Goal: Find specific page/section

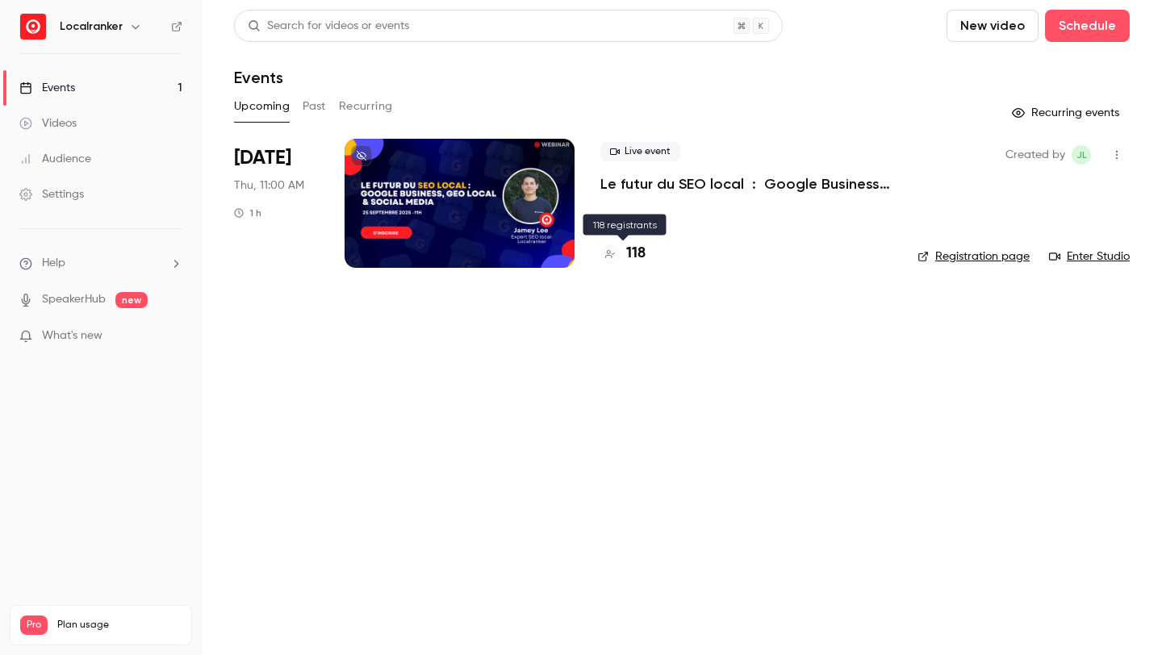
click at [639, 249] on h4 "118" at bounding box center [635, 254] width 19 height 22
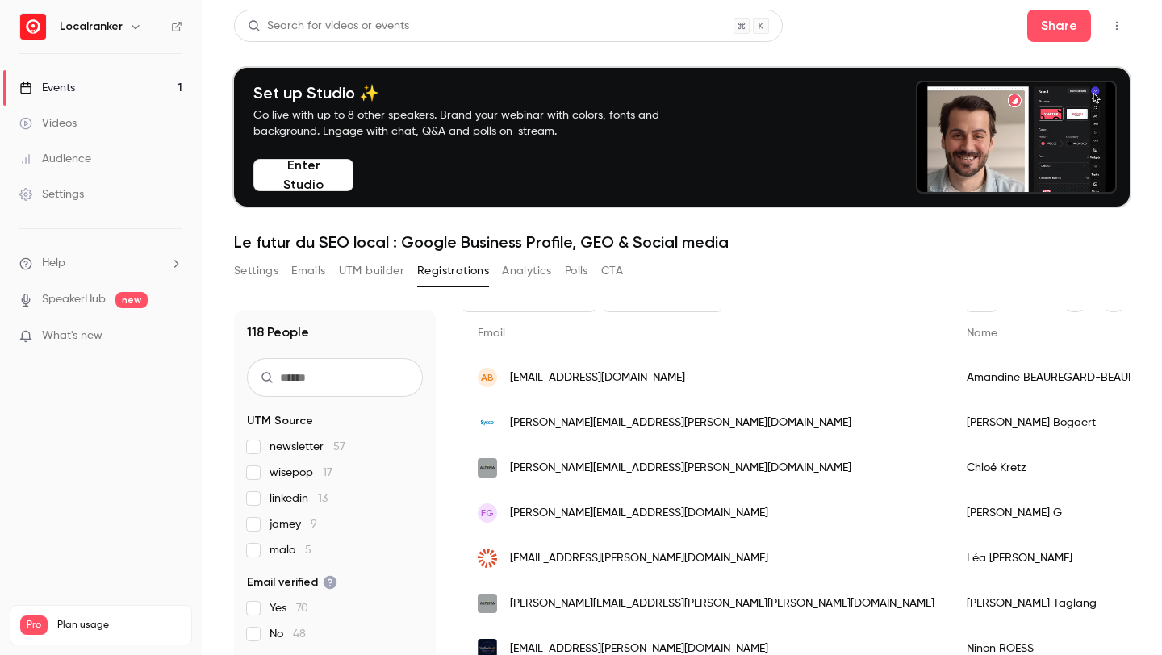
scroll to position [106, 0]
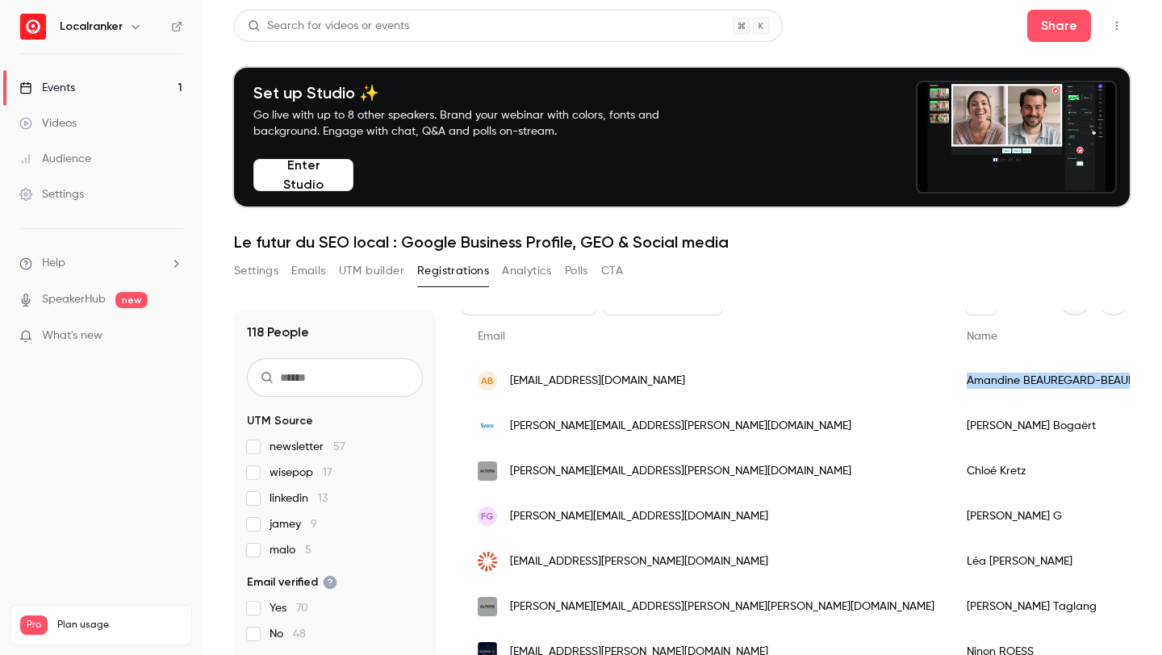
drag, startPoint x: 933, startPoint y: 380, endPoint x: 753, endPoint y: 385, distance: 180.0
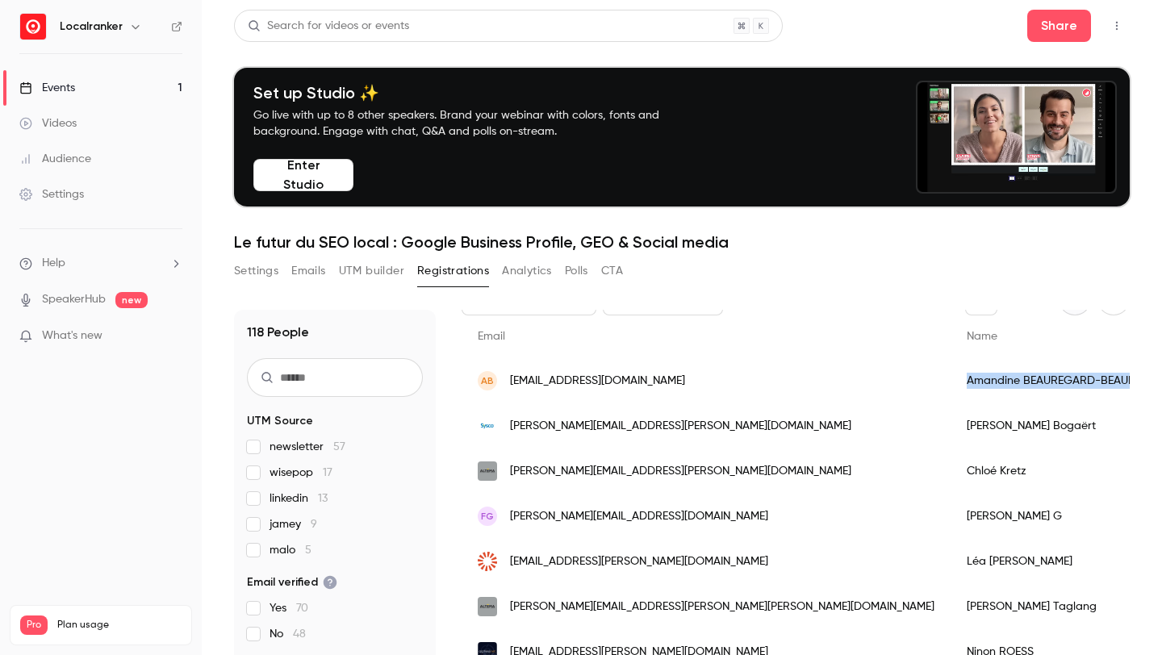
click at [950, 385] on div "[PERSON_NAME]" at bounding box center [1057, 380] width 214 height 45
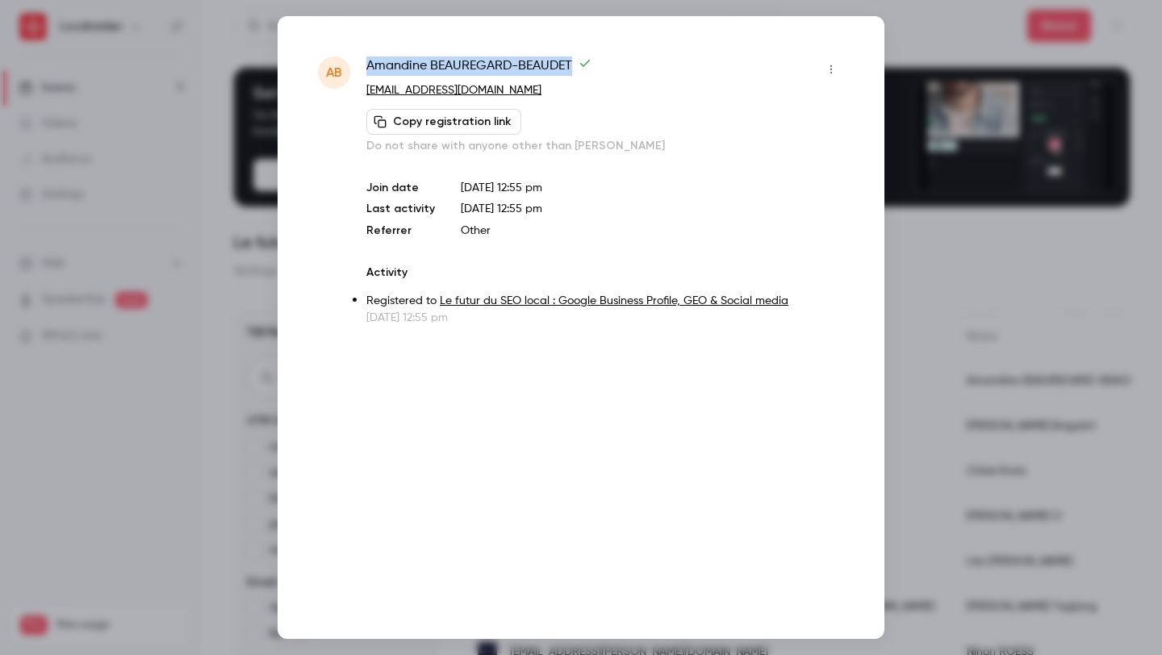
drag, startPoint x: 571, startPoint y: 67, endPoint x: 366, endPoint y: 67, distance: 204.9
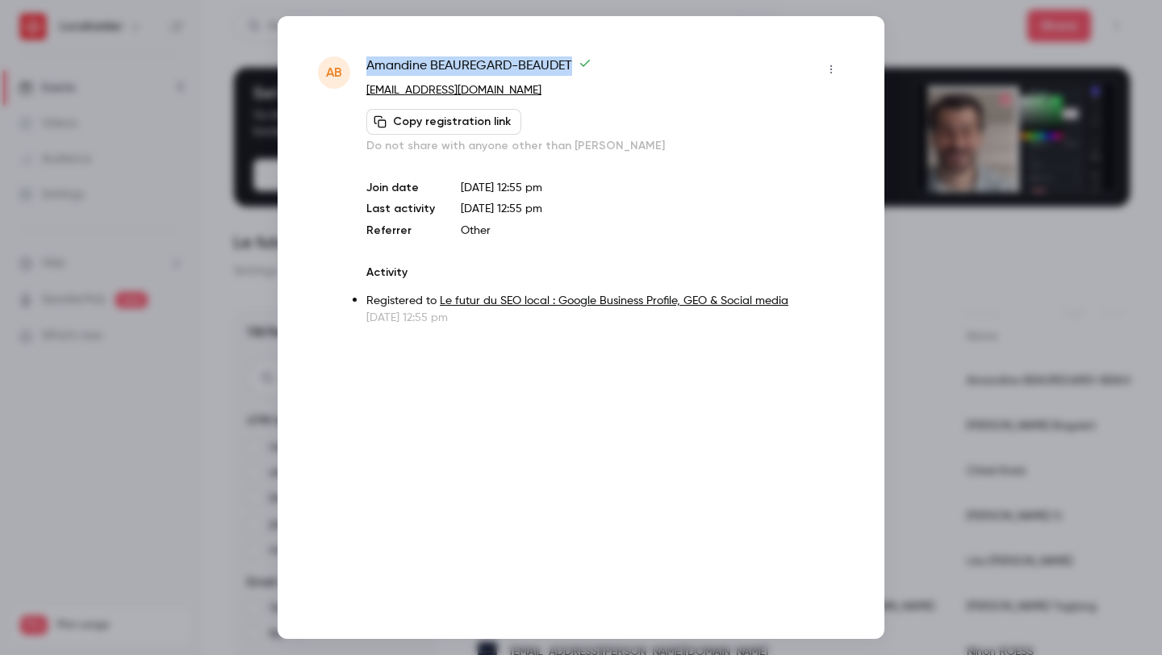
click at [366, 67] on span "[PERSON_NAME]" at bounding box center [478, 69] width 225 height 26
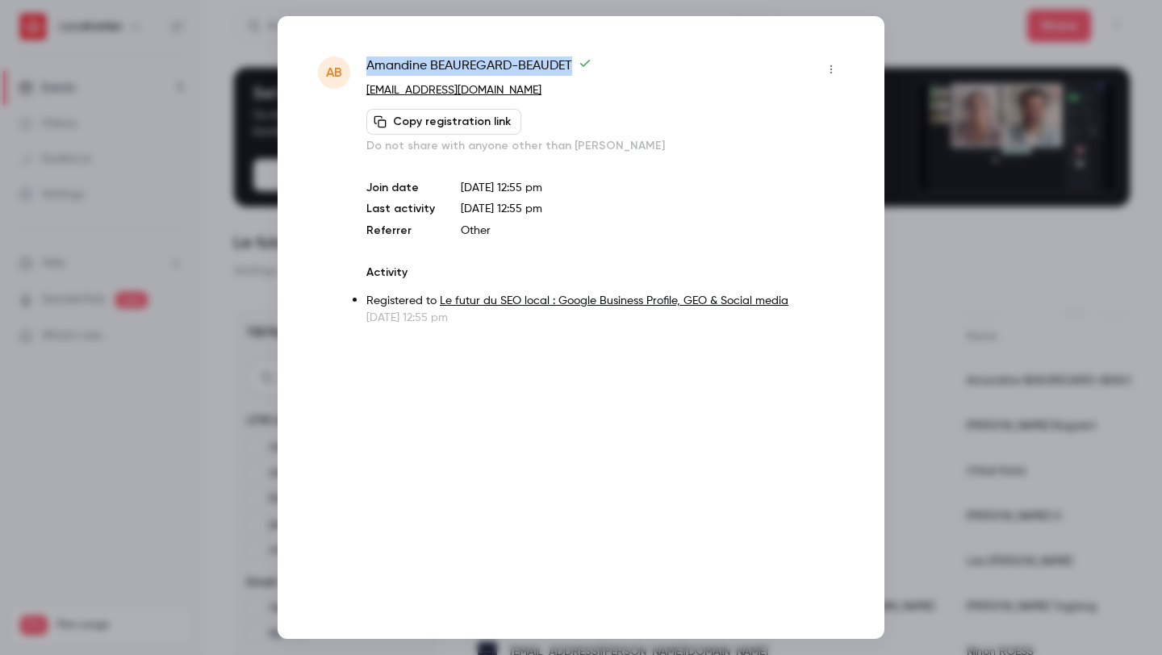
copy span "[PERSON_NAME]"
click at [1011, 155] on div at bounding box center [581, 327] width 1162 height 655
